Goal: Task Accomplishment & Management: Complete application form

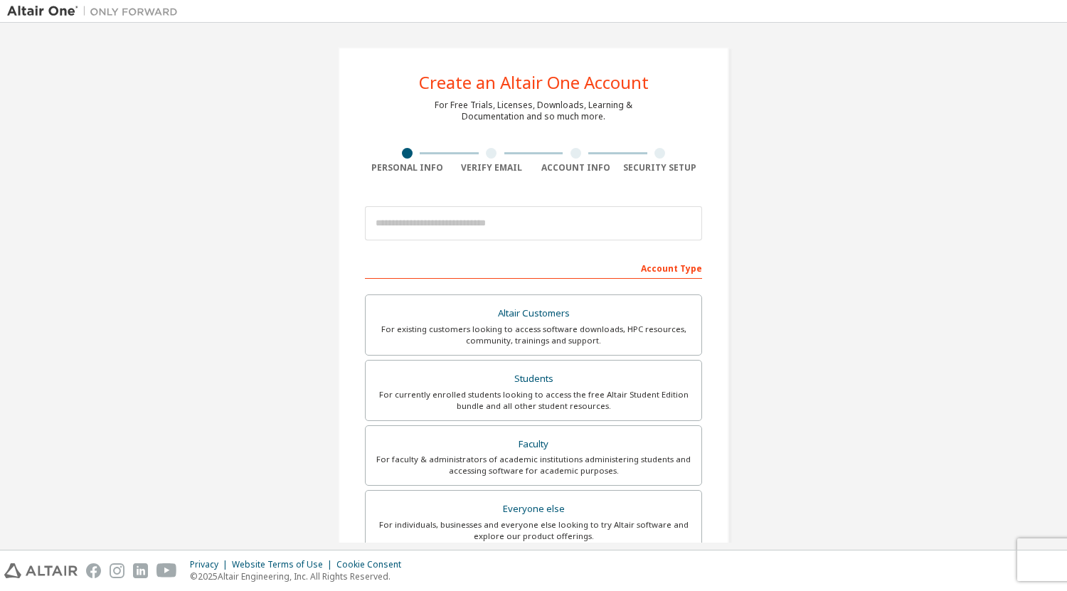
scroll to position [241, 0]
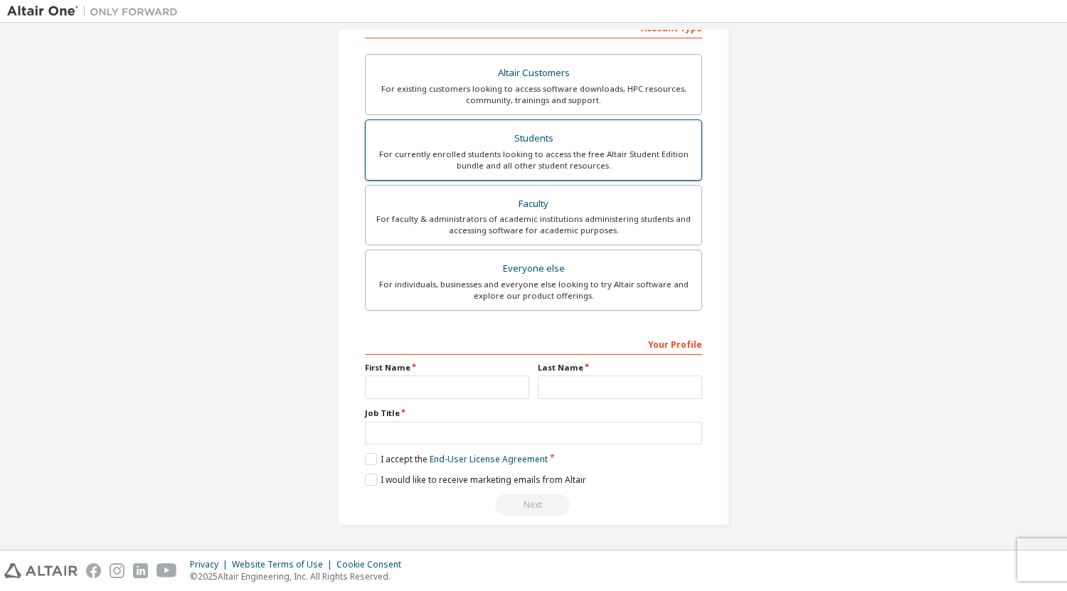
click at [458, 141] on div "Students" at bounding box center [533, 139] width 319 height 20
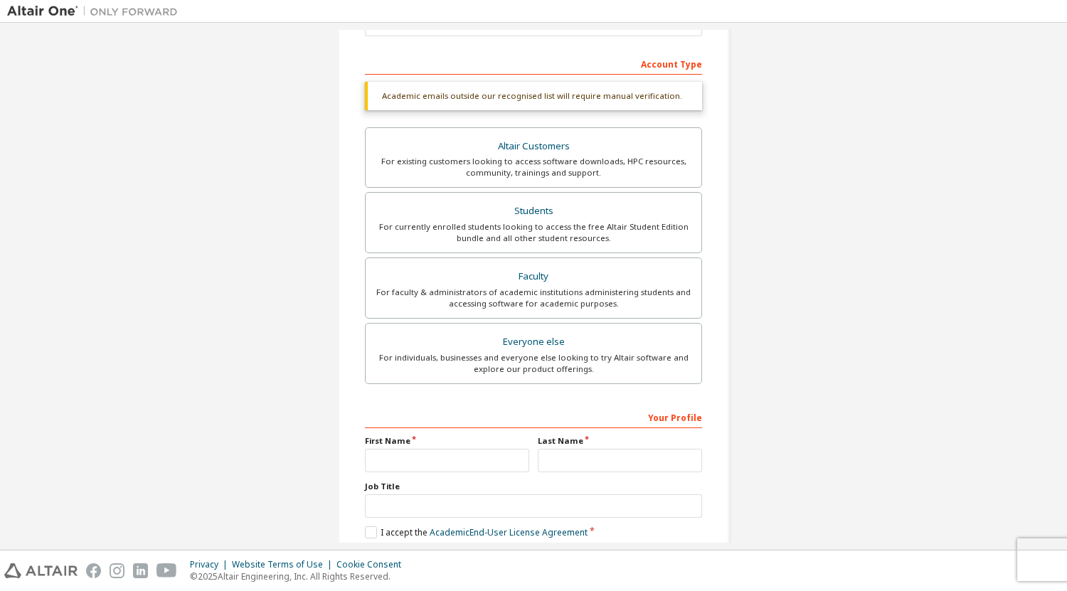
scroll to position [278, 0]
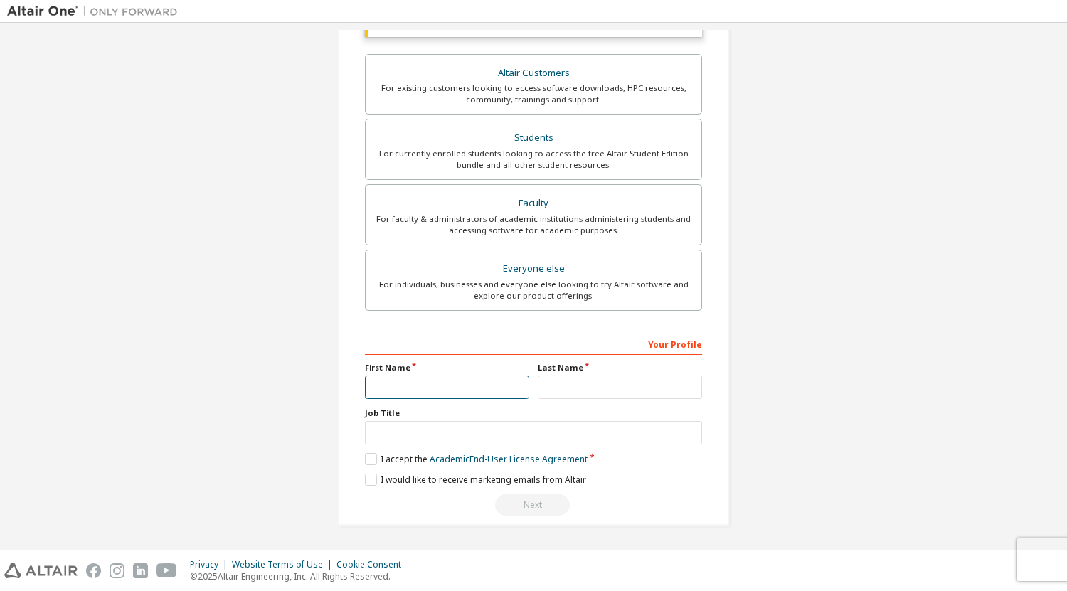
click at [395, 387] on input "text" at bounding box center [447, 387] width 164 height 23
click at [418, 384] on input "text" at bounding box center [447, 387] width 164 height 23
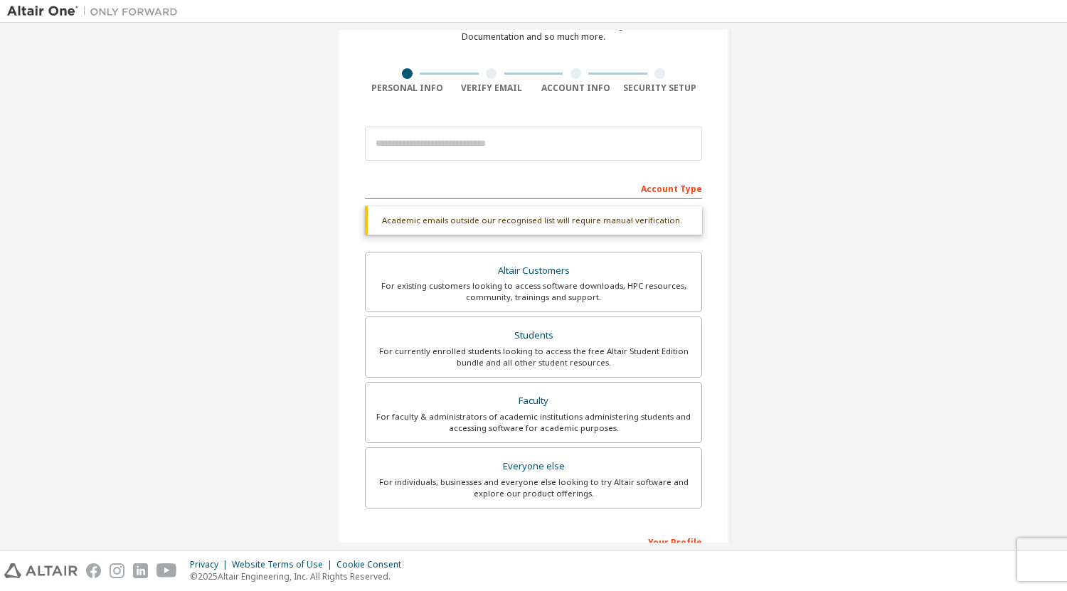
scroll to position [80, 0]
click at [263, 298] on div "Create an Altair One Account For Free Trials, Licenses, Downloads, Learning & D…" at bounding box center [533, 344] width 1053 height 791
click at [416, 353] on div "For currently enrolled students looking to access the free Altair Student Editi…" at bounding box center [533, 356] width 319 height 23
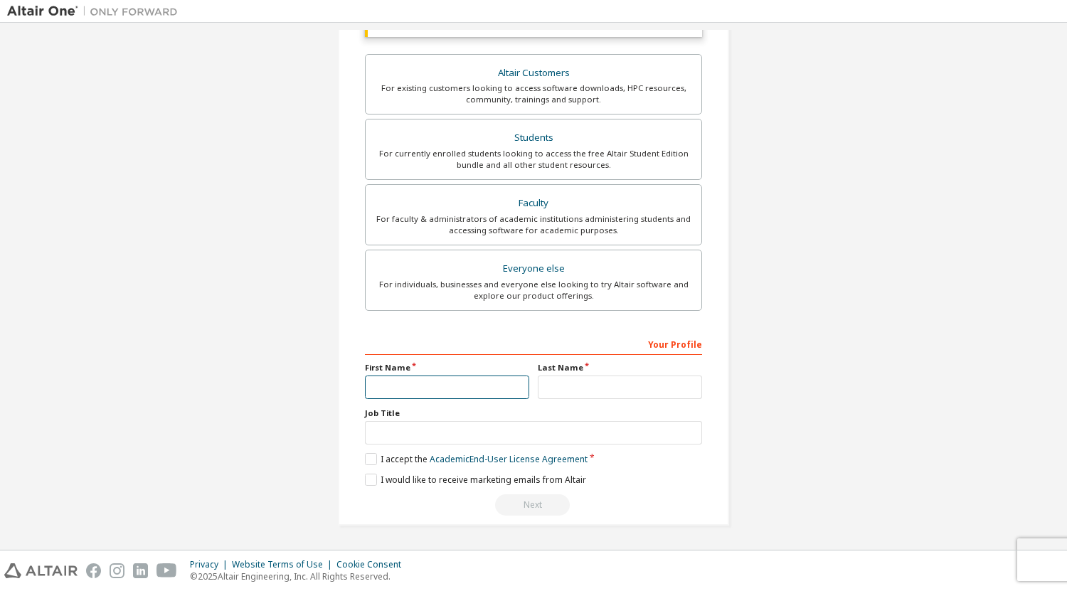
click at [430, 389] on input "text" at bounding box center [447, 387] width 164 height 23
type input "*****"
type input "******"
click at [403, 443] on input "text" at bounding box center [533, 432] width 337 height 23
type input "*******"
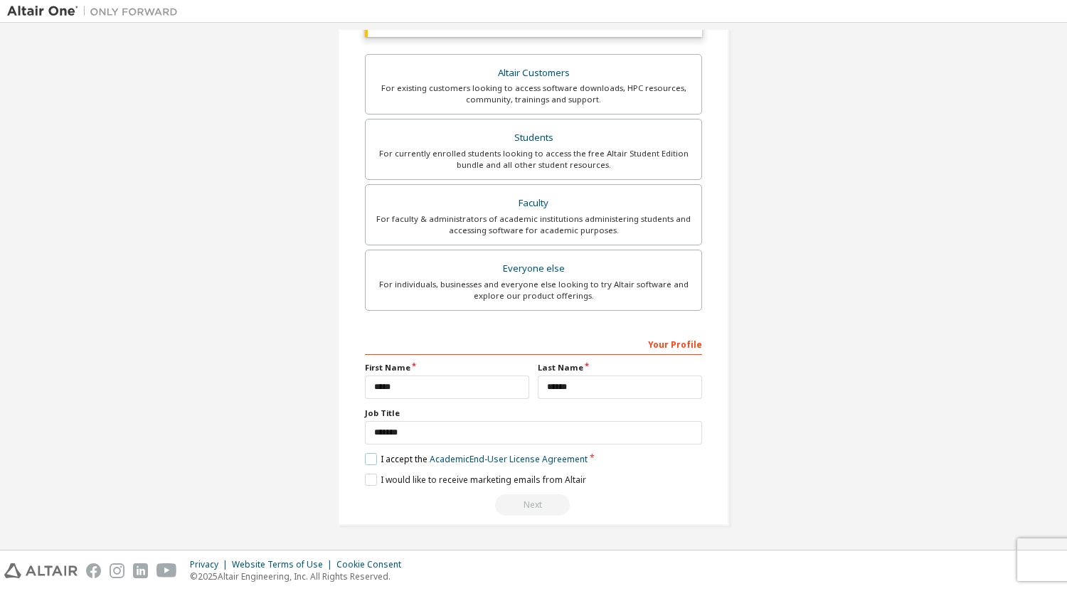
click at [374, 459] on label "I accept the Academic End-User License Agreement" at bounding box center [476, 459] width 223 height 12
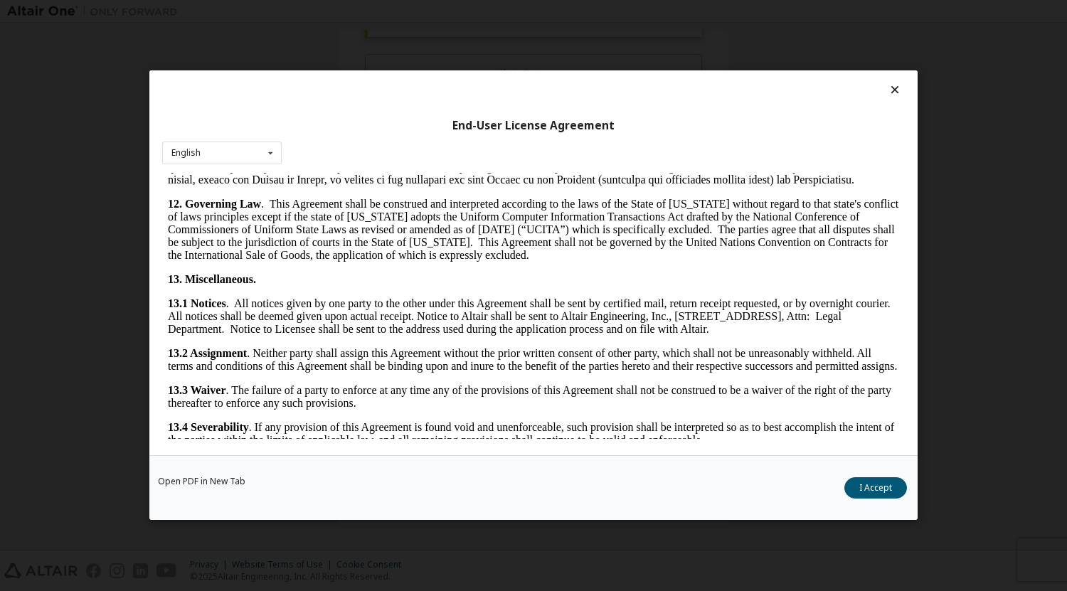
scroll to position [2343, 0]
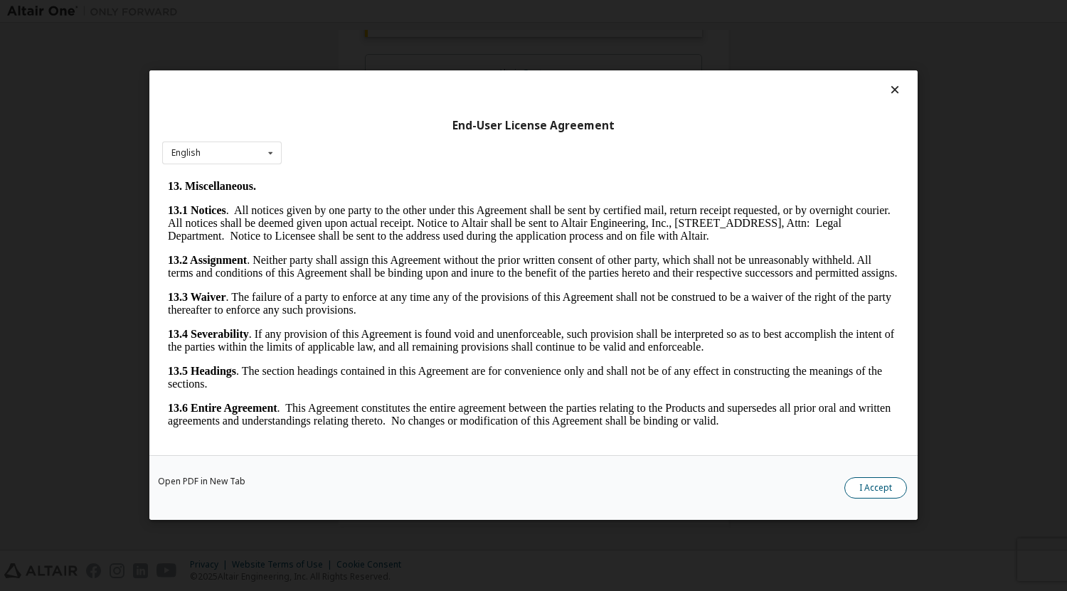
click at [849, 487] on button "I Accept" at bounding box center [876, 488] width 63 height 21
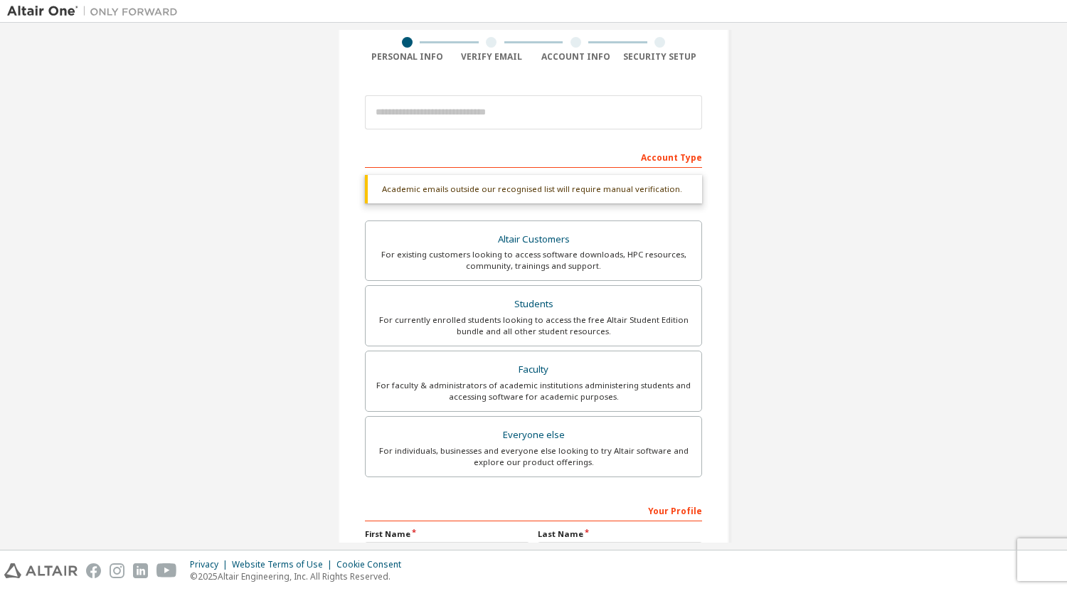
scroll to position [73, 0]
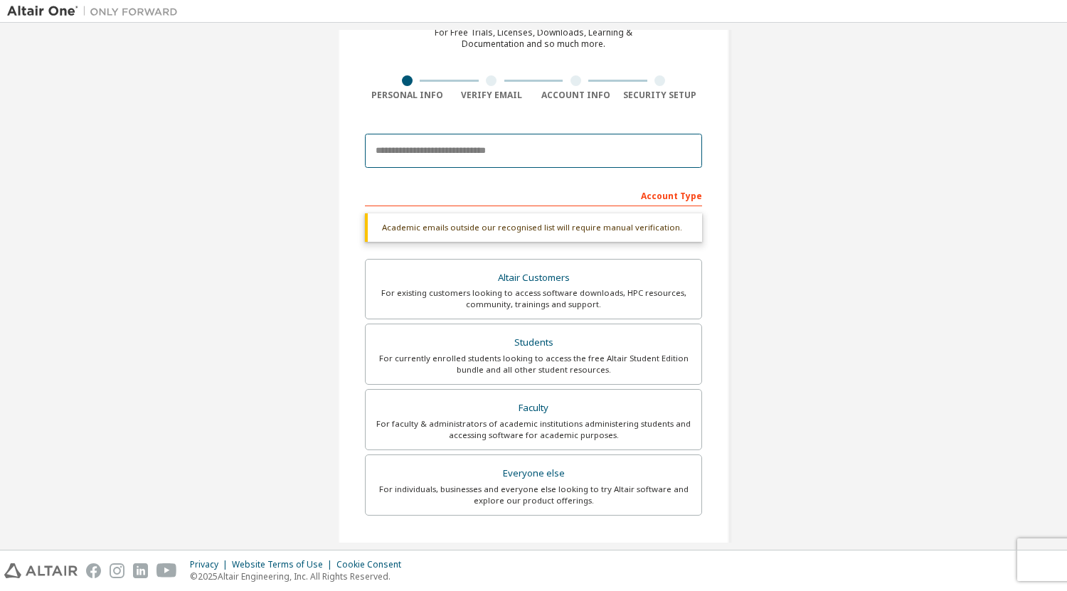
click at [430, 167] on input "email" at bounding box center [533, 151] width 337 height 34
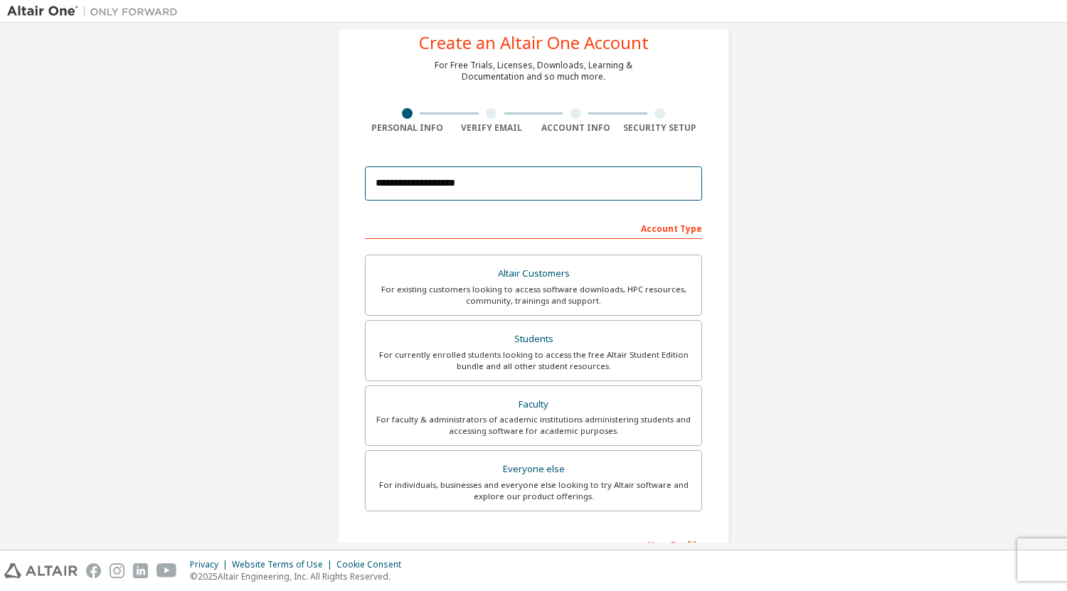
scroll to position [241, 0]
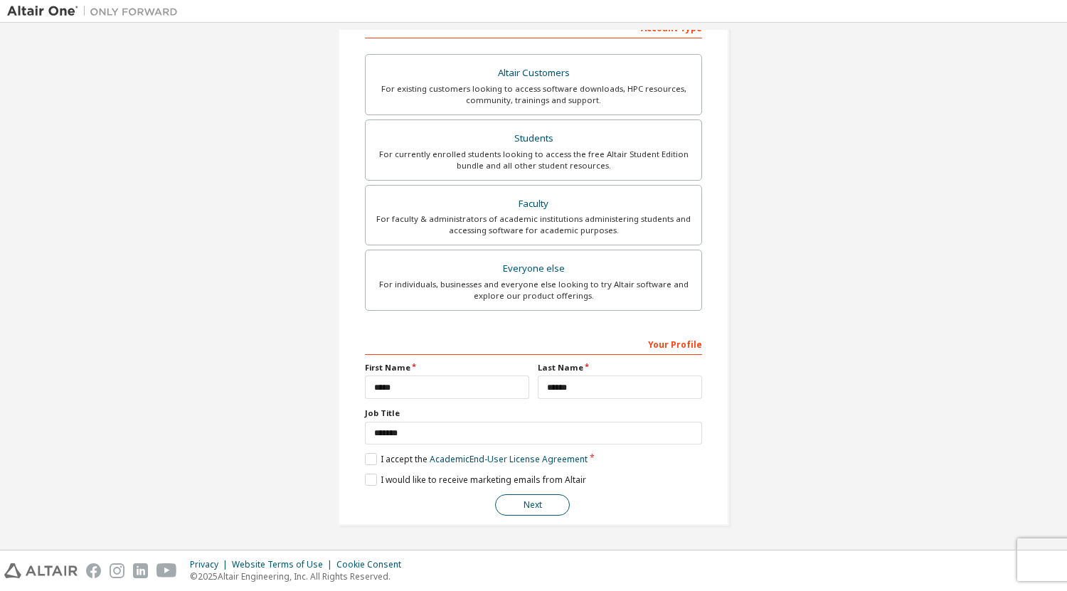
type input "**********"
click at [516, 512] on button "Next" at bounding box center [532, 505] width 75 height 21
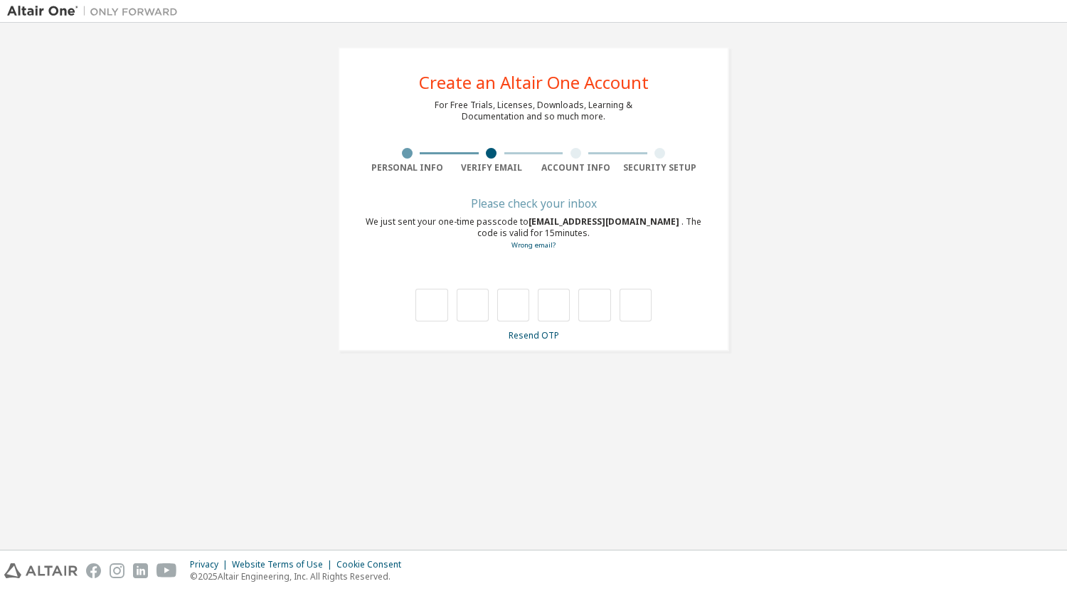
scroll to position [0, 0]
type input "*"
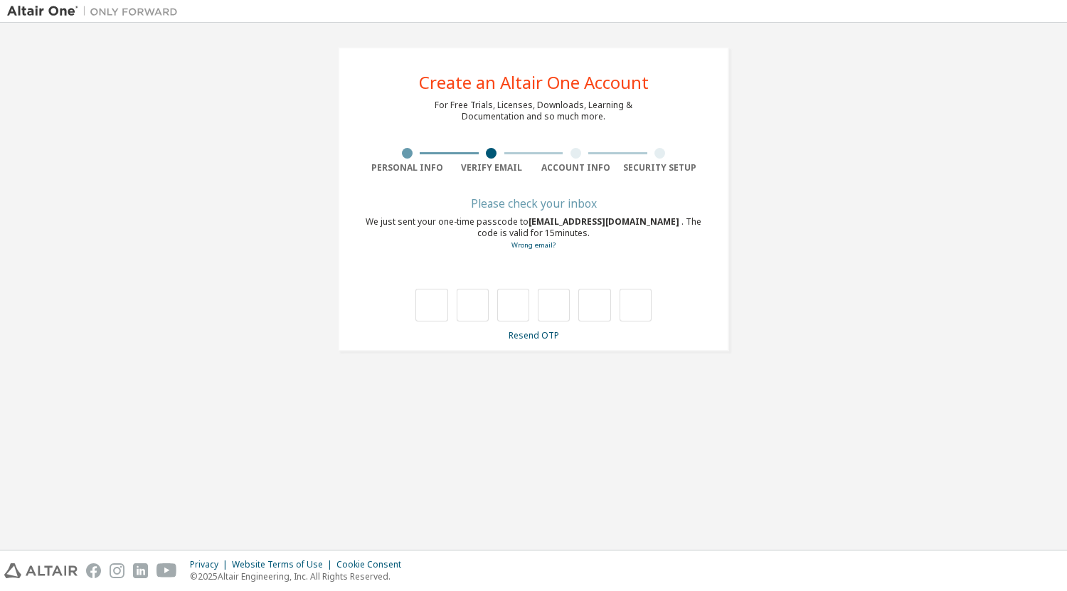
type input "*"
